Goal: Task Accomplishment & Management: Use online tool/utility

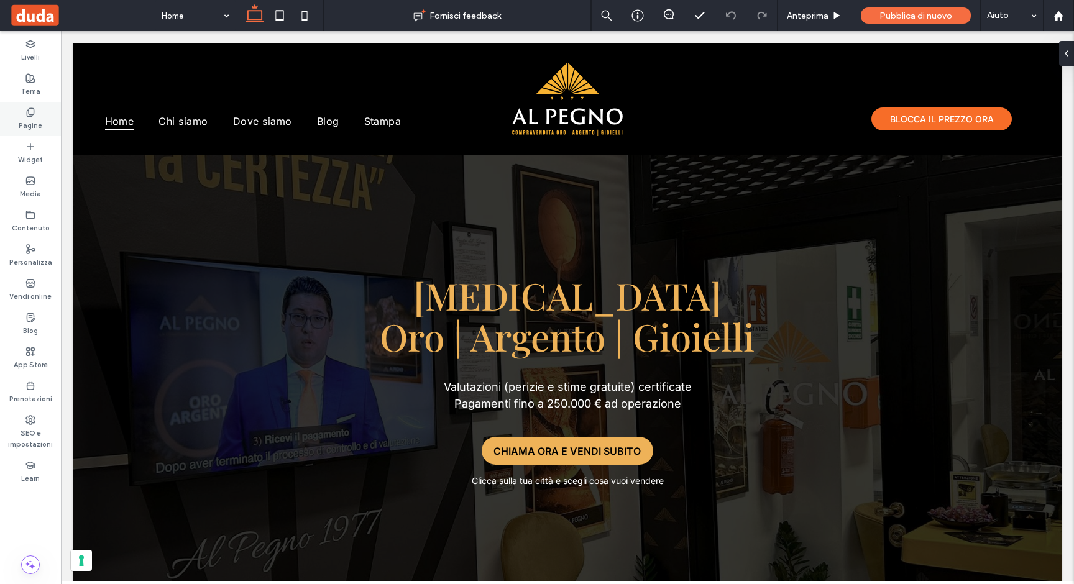
click at [32, 117] on label "Pagine" at bounding box center [31, 124] width 24 height 14
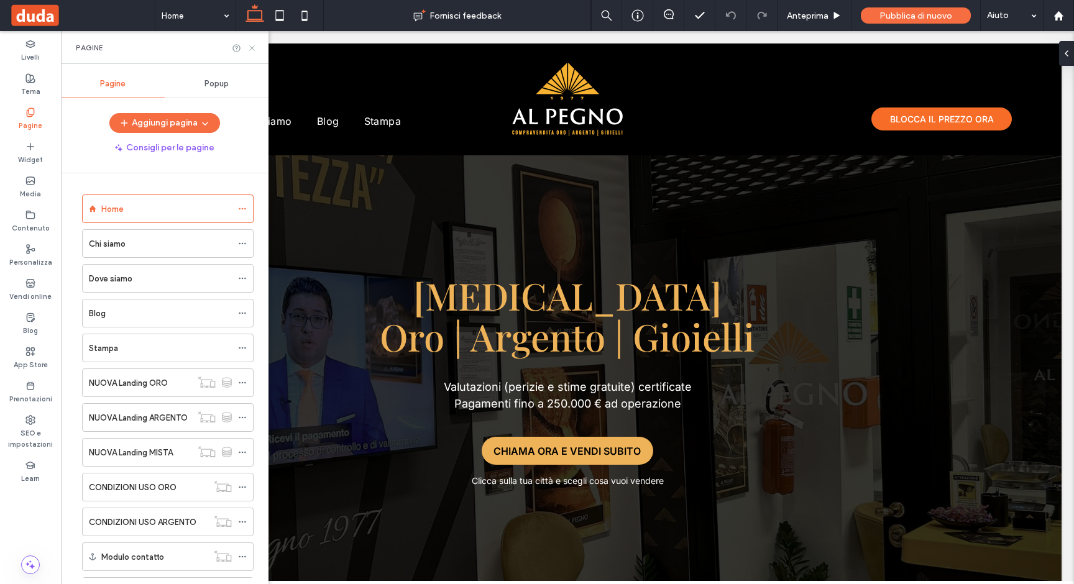
click at [252, 48] on icon at bounding box center [251, 48] width 9 height 9
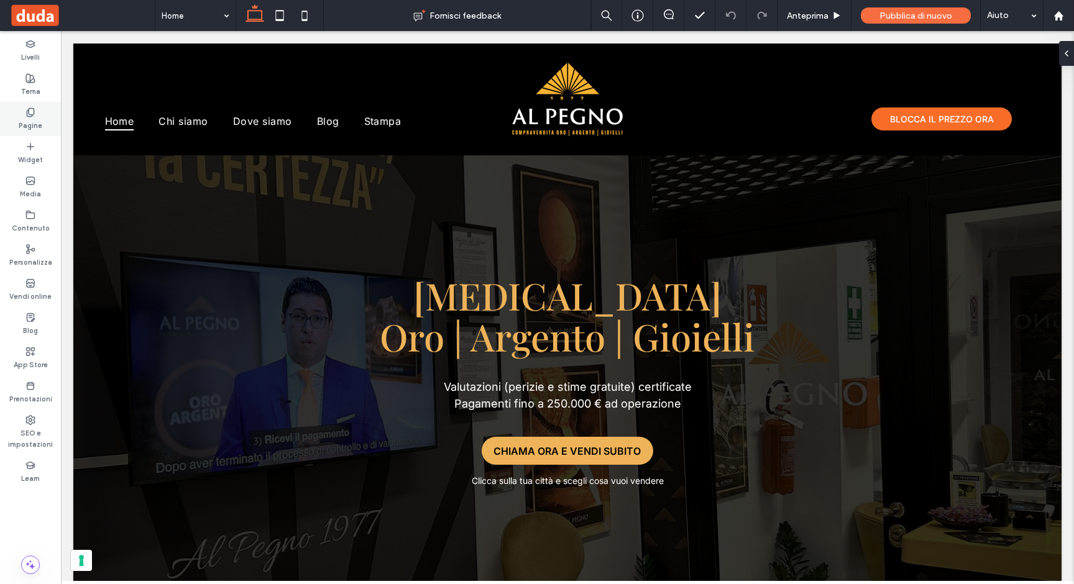
click at [42, 106] on div "Pagine" at bounding box center [30, 119] width 61 height 34
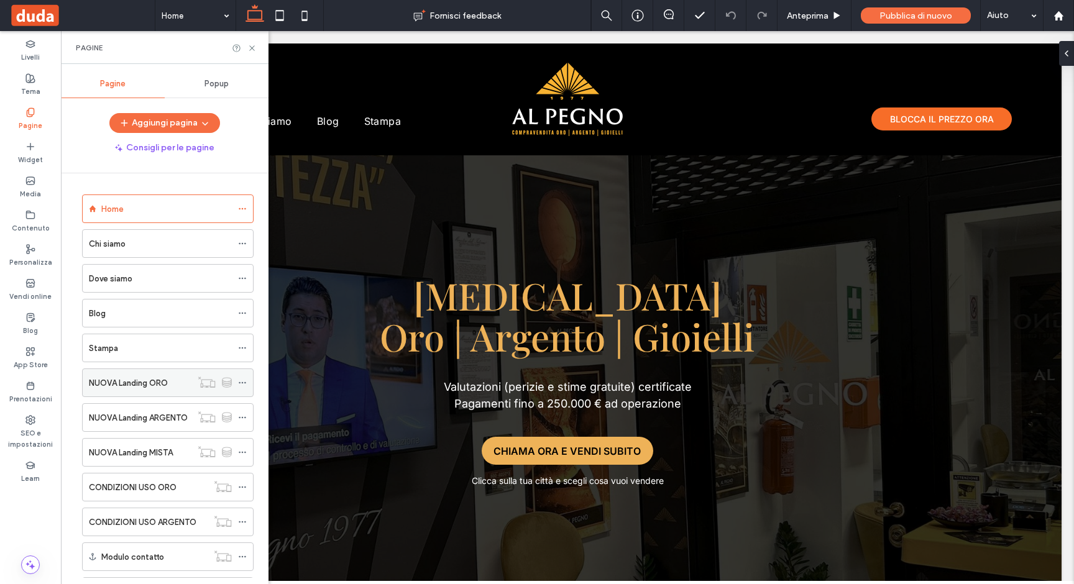
click at [169, 390] on div "NUOVA Landing ORO" at bounding box center [140, 382] width 103 height 27
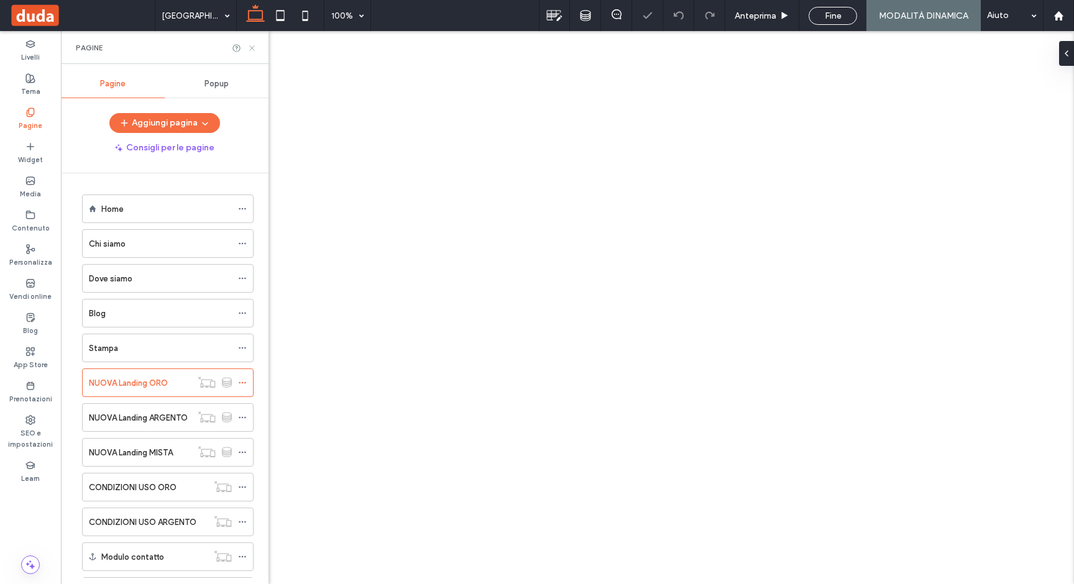
click at [253, 47] on icon at bounding box center [251, 48] width 9 height 9
